Goal: Information Seeking & Learning: Find specific fact

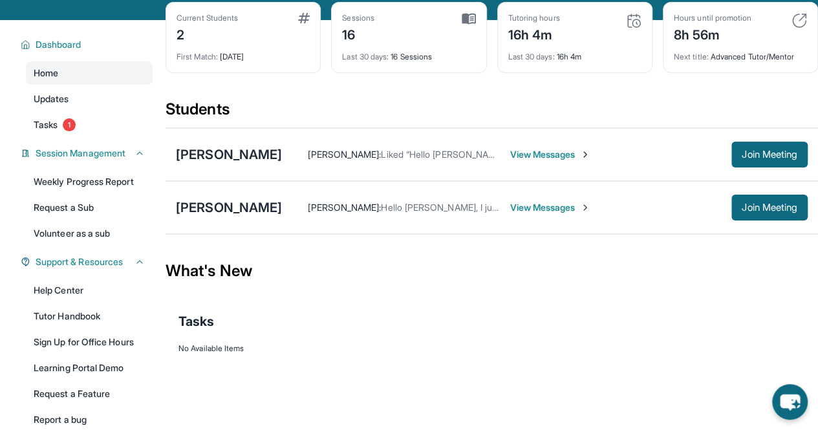
scroll to position [72, 0]
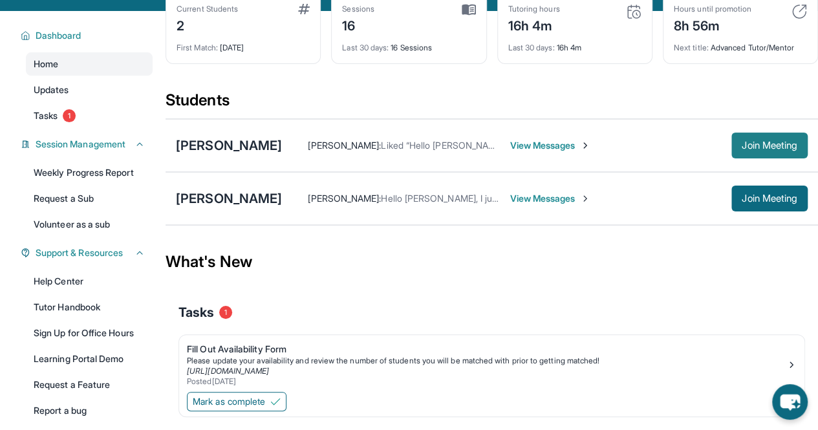
click at [752, 149] on span "Join Meeting" at bounding box center [770, 146] width 56 height 8
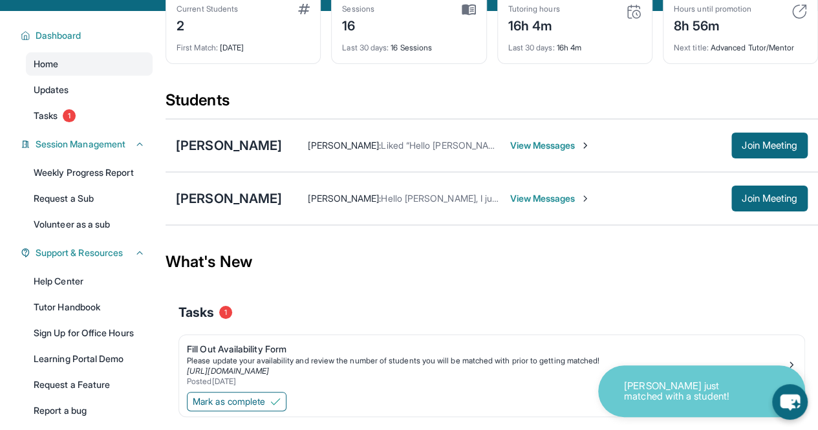
scroll to position [138, 0]
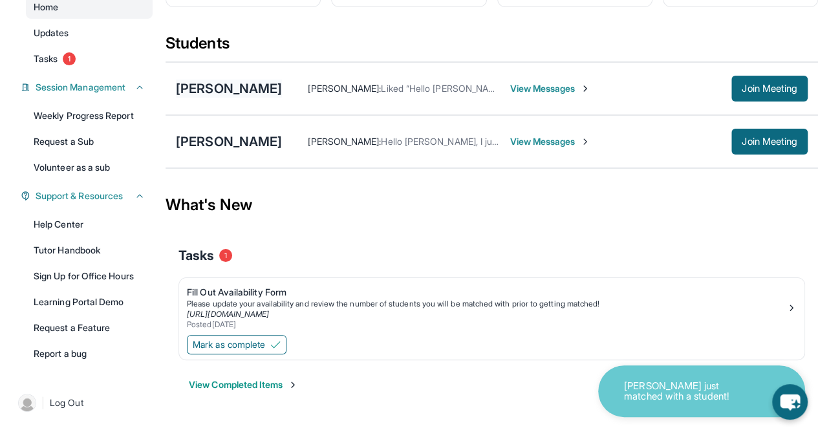
click at [241, 87] on div "[PERSON_NAME]" at bounding box center [229, 89] width 106 height 18
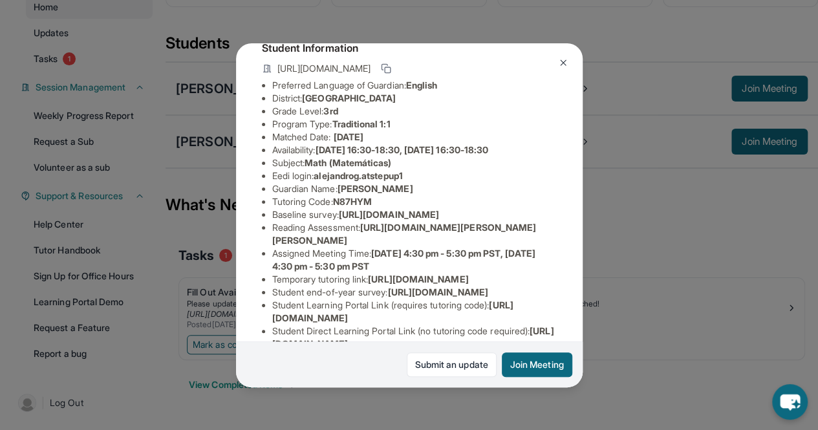
scroll to position [83, 0]
copy span "alejandrog.atstepup1"
drag, startPoint x: 319, startPoint y: 183, endPoint x: 433, endPoint y: 186, distance: 113.8
click at [433, 183] on li "Eedi login : alejandrog.atstepup1" at bounding box center [414, 176] width 284 height 13
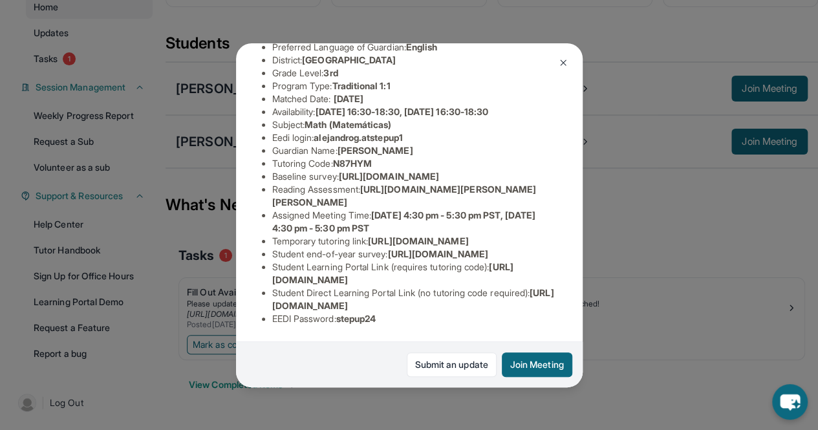
click at [345, 313] on span "stepup24" at bounding box center [356, 318] width 40 height 11
drag, startPoint x: 342, startPoint y: 308, endPoint x: 389, endPoint y: 308, distance: 47.2
click at [389, 312] on li "EEDI Password : stepup24" at bounding box center [414, 318] width 284 height 13
copy span "stepup24"
